Goal: Information Seeking & Learning: Learn about a topic

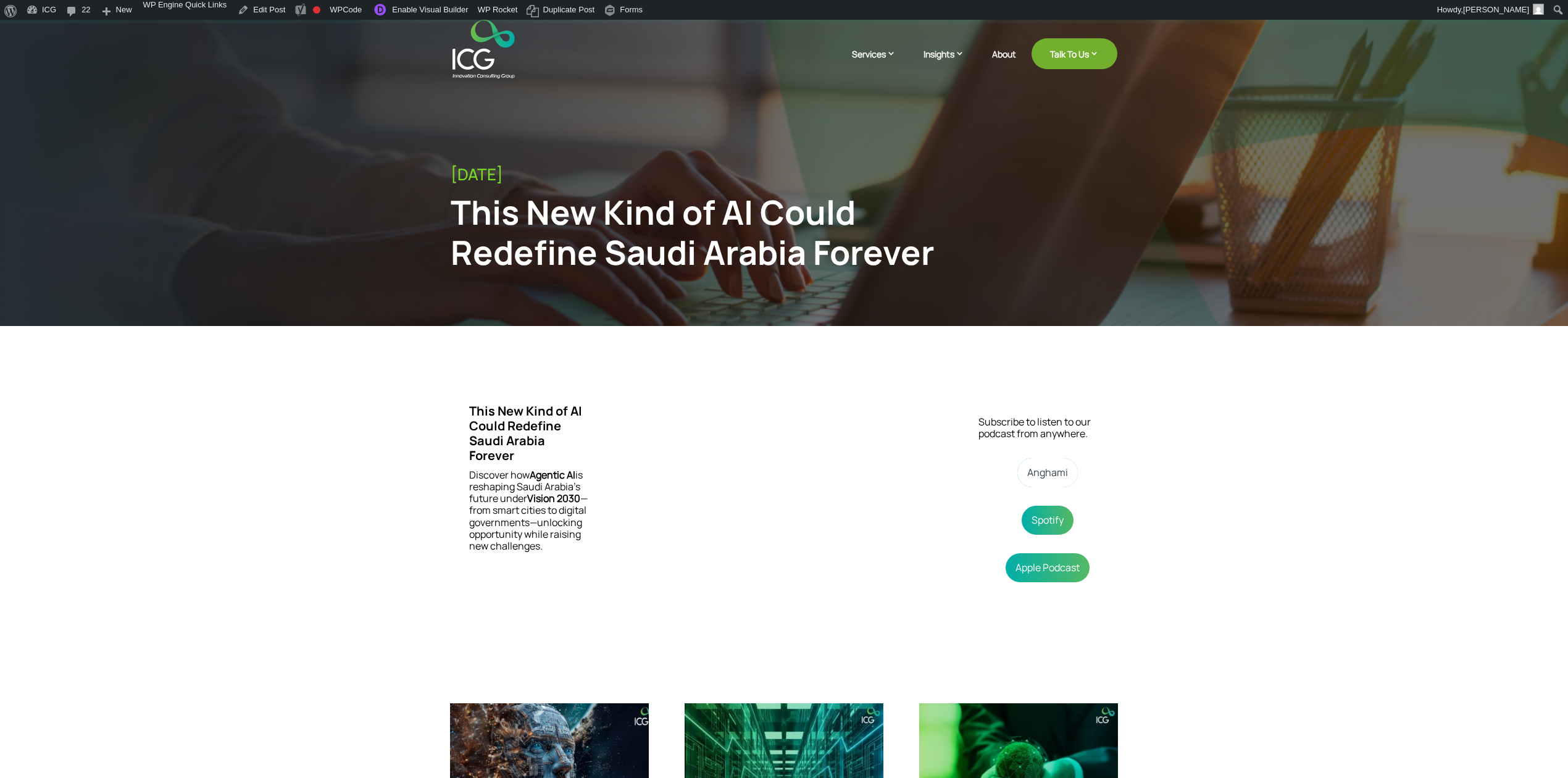
click at [1040, 477] on link "Anghami" at bounding box center [1047, 472] width 61 height 29
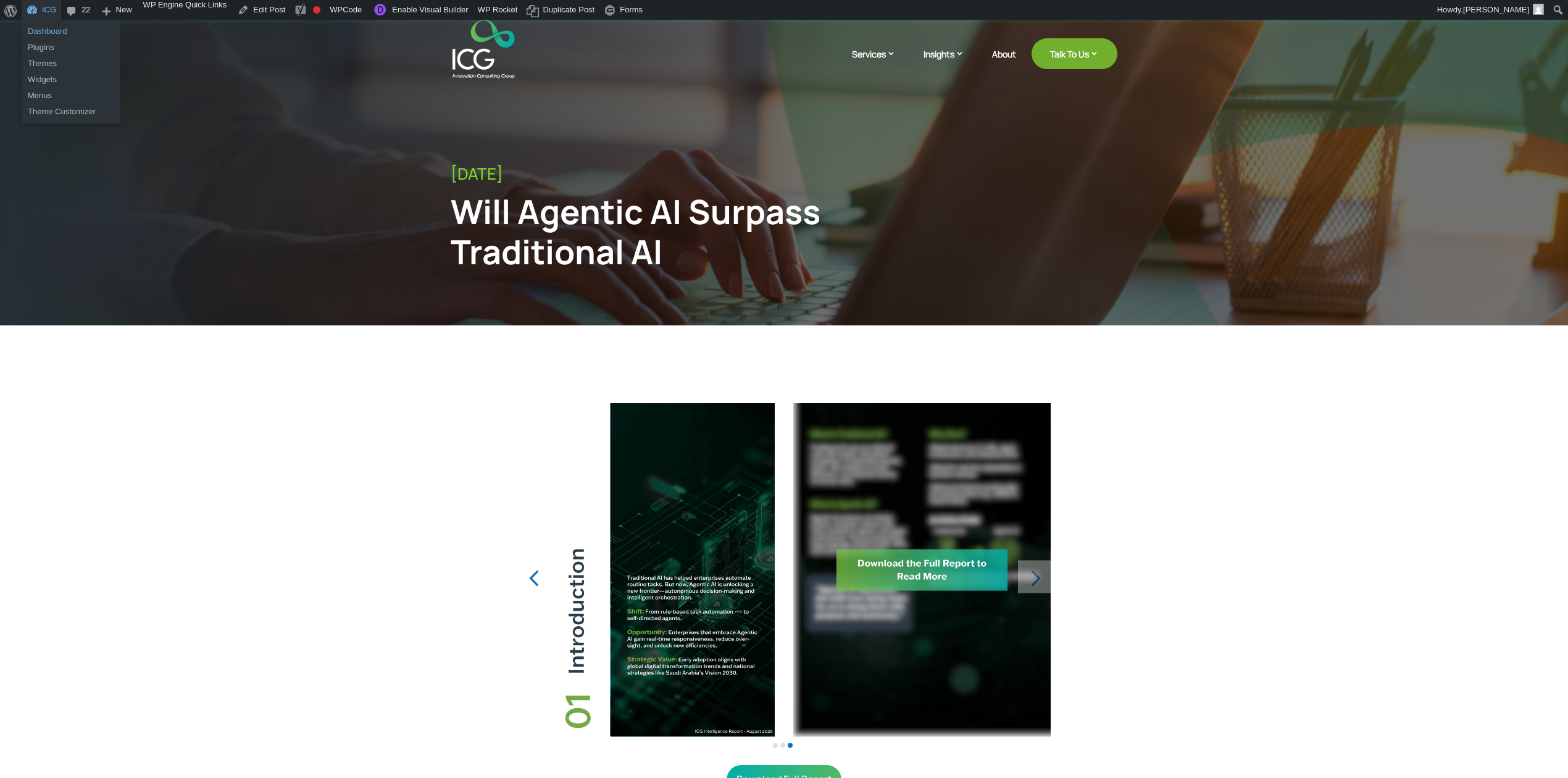
click at [47, 30] on link "Dashboard" at bounding box center [71, 32] width 99 height 16
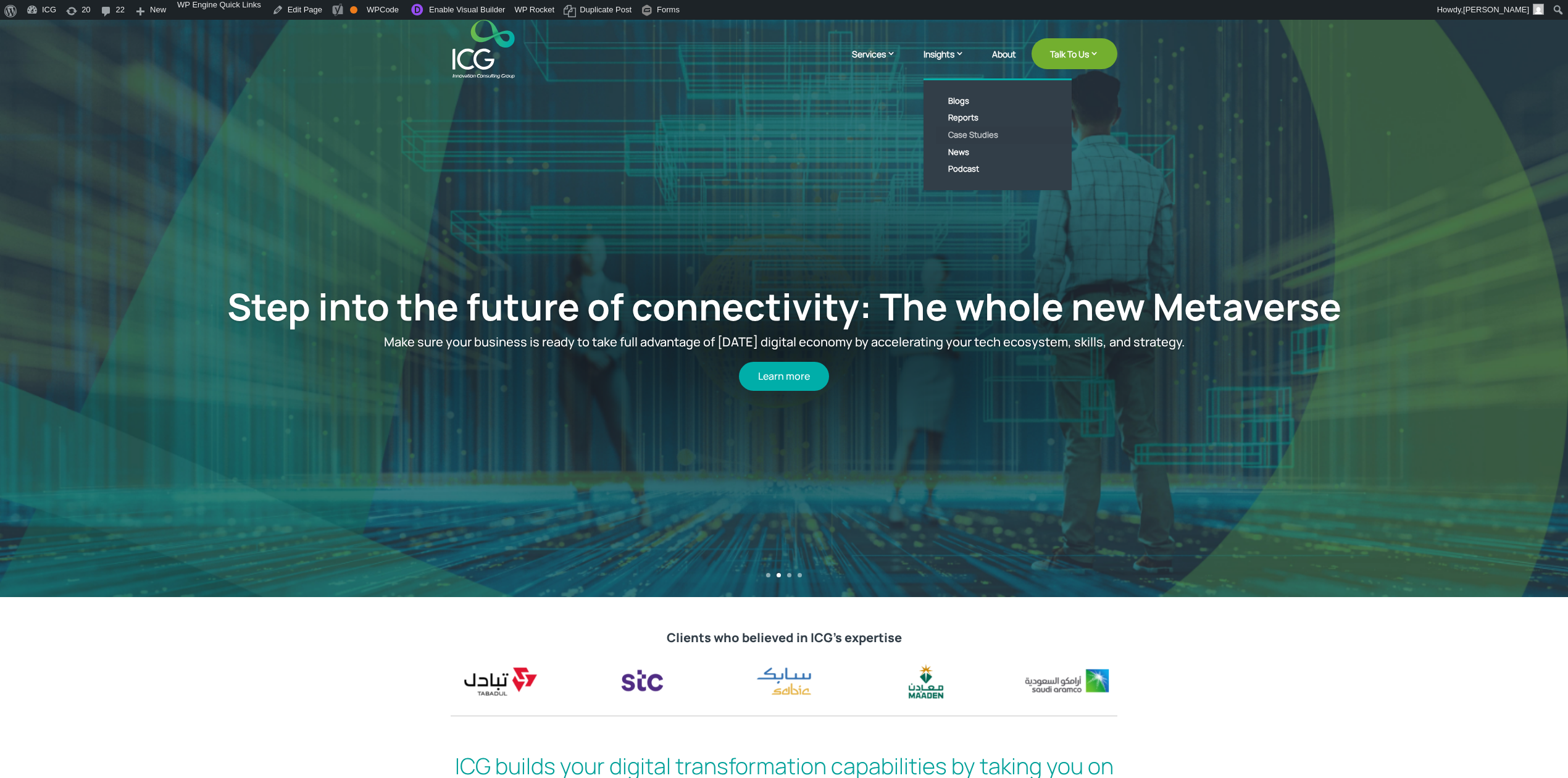
click at [963, 132] on link "Case Studies" at bounding box center [1007, 135] width 142 height 18
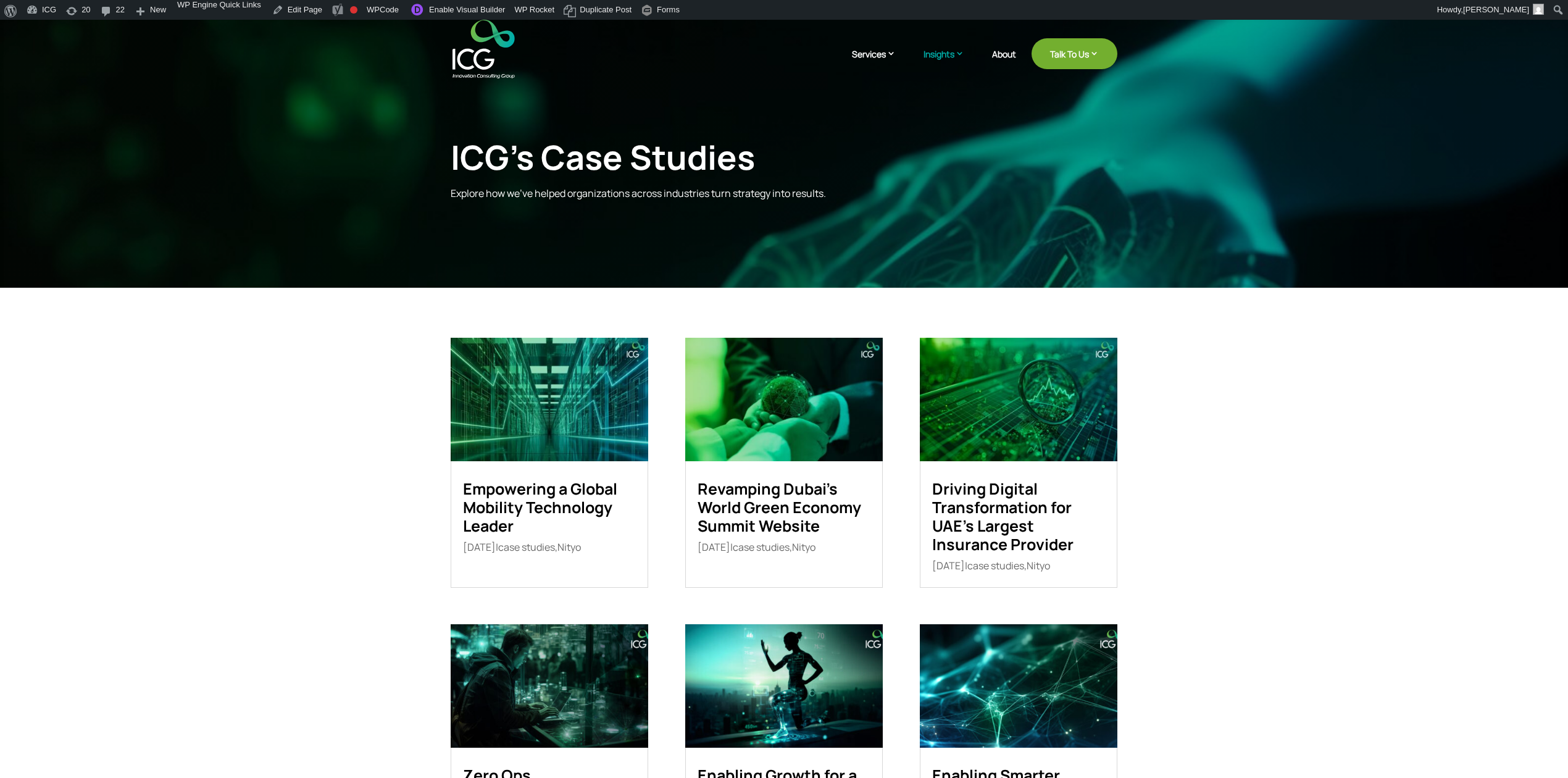
click at [578, 390] on img at bounding box center [549, 399] width 197 height 124
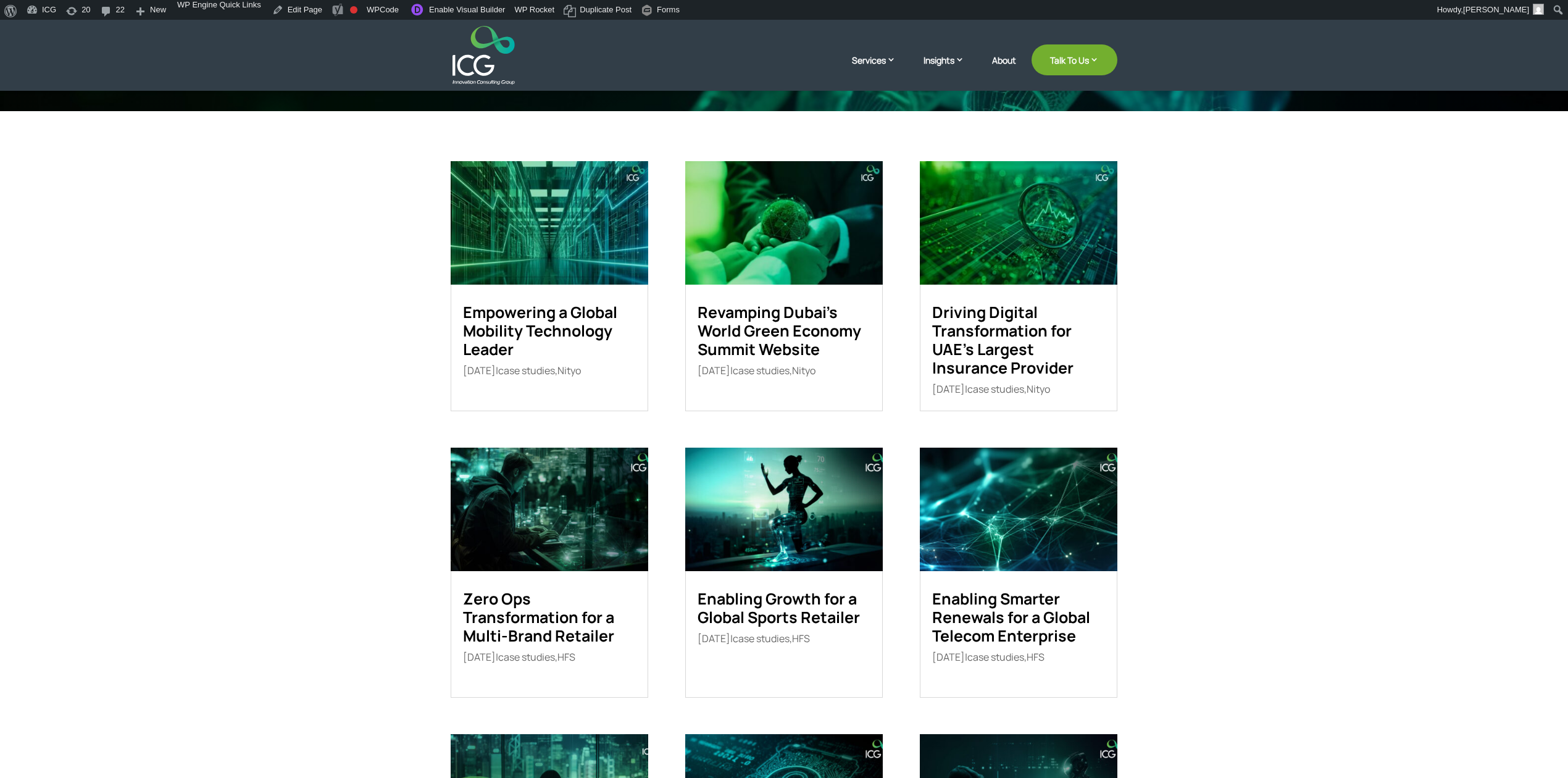
scroll to position [247, 0]
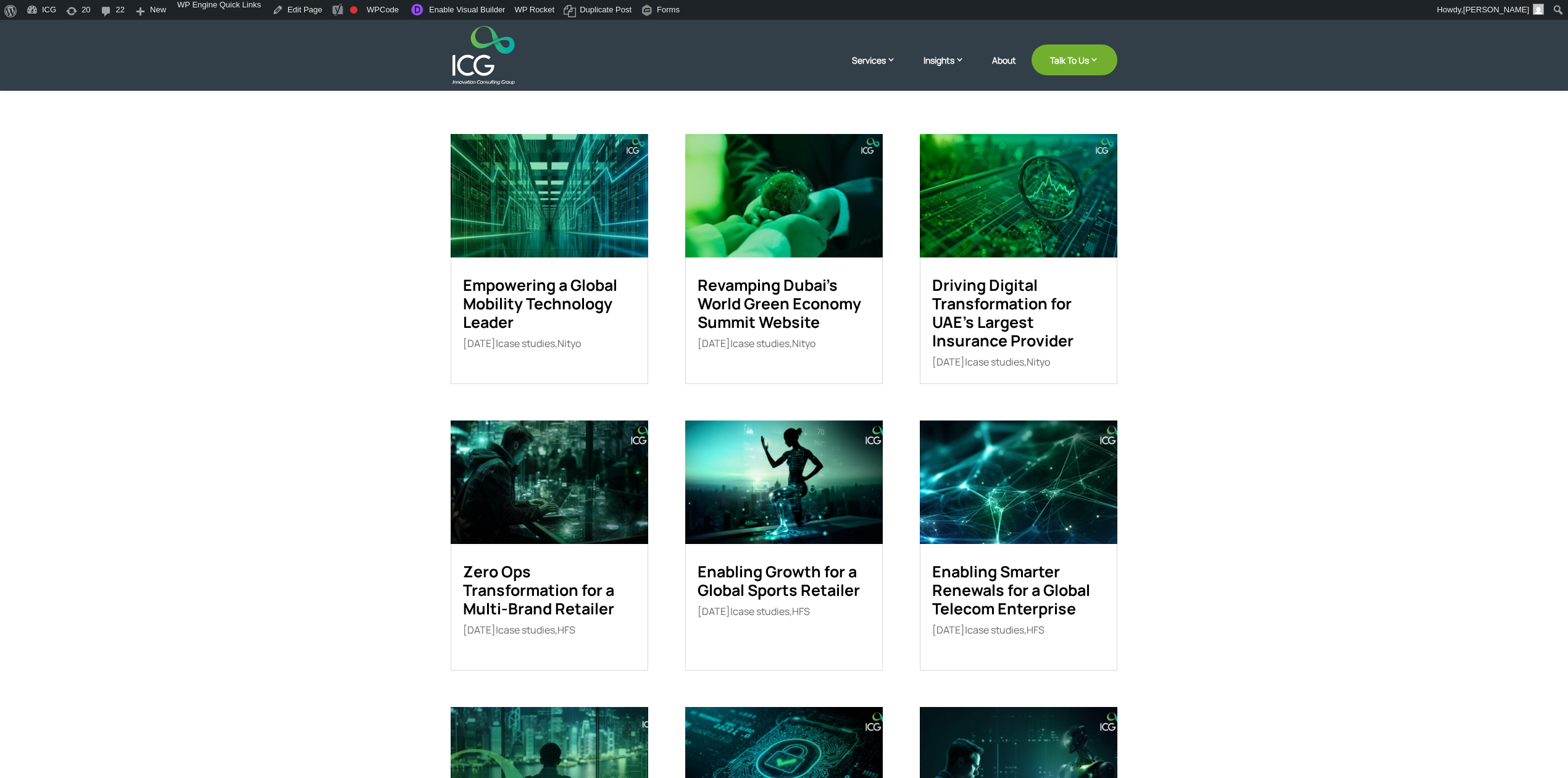
click at [554, 294] on link "Empowering a Global Mobility Technology Leader" at bounding box center [540, 303] width 154 height 59
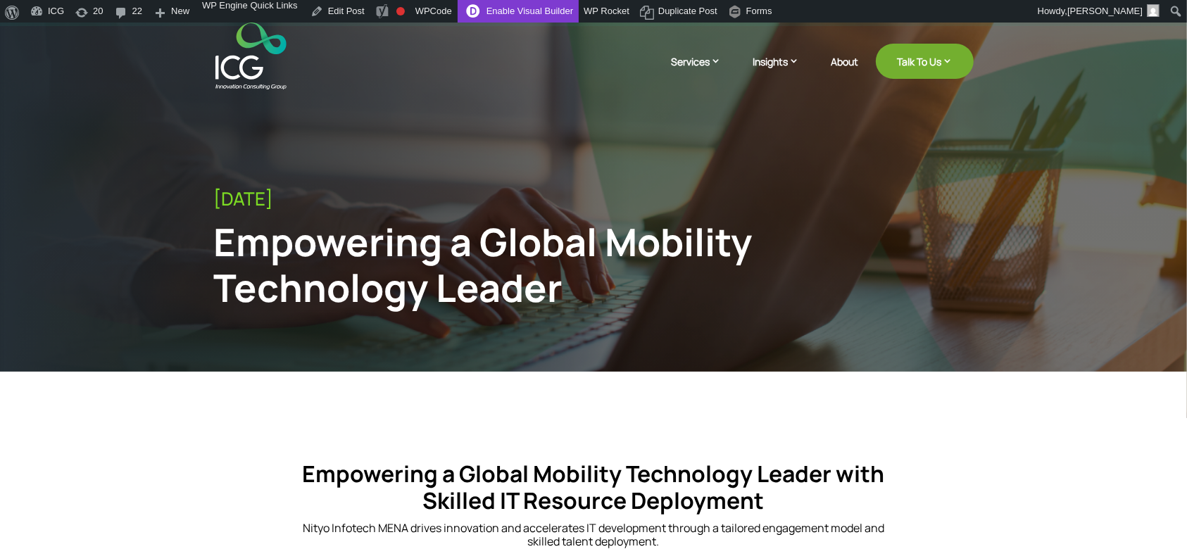
click at [522, 4] on link "Enable Visual Builder" at bounding box center [518, 11] width 121 height 23
